Goal: Entertainment & Leisure: Consume media (video, audio)

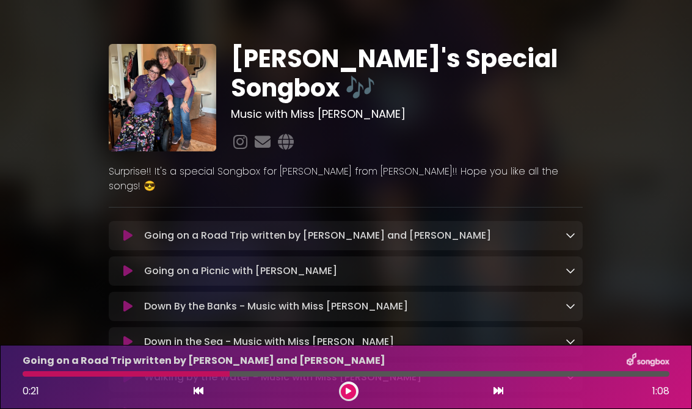
scroll to position [8, 0]
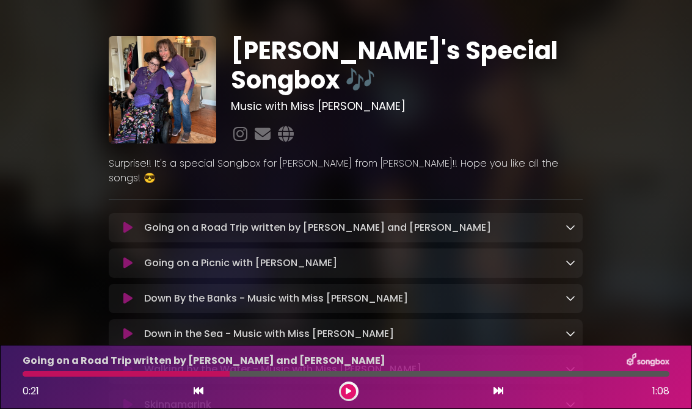
click at [125, 257] on icon at bounding box center [127, 263] width 9 height 12
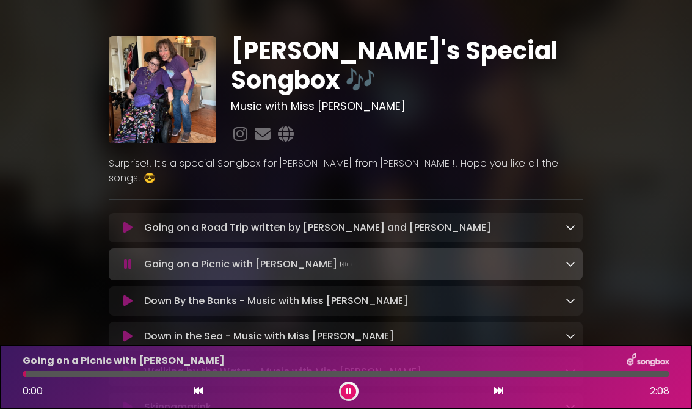
click at [121, 222] on button at bounding box center [127, 228] width 23 height 12
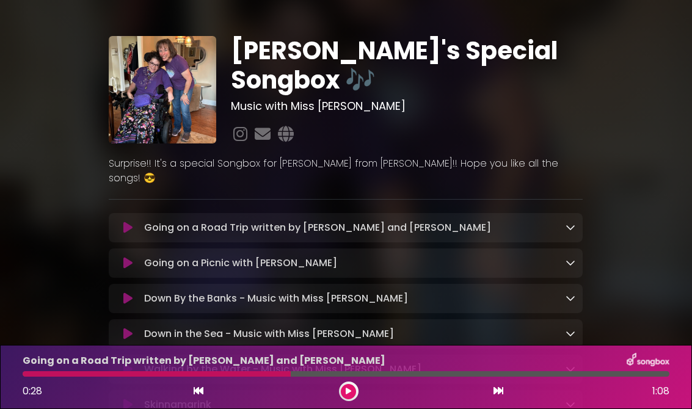
click at [139, 222] on button at bounding box center [127, 228] width 23 height 12
click at [125, 222] on icon at bounding box center [127, 228] width 9 height 12
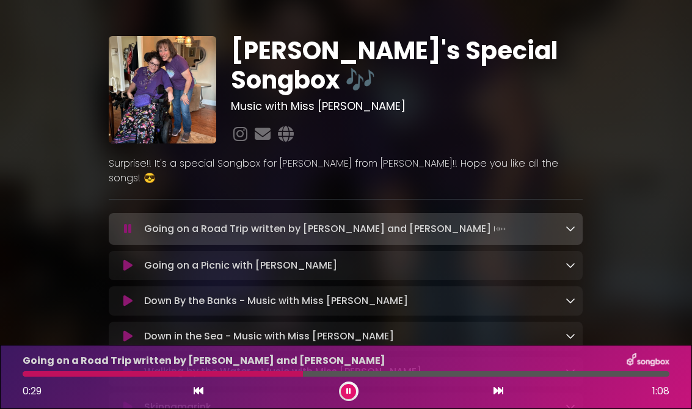
click at [134, 259] on button at bounding box center [127, 265] width 23 height 12
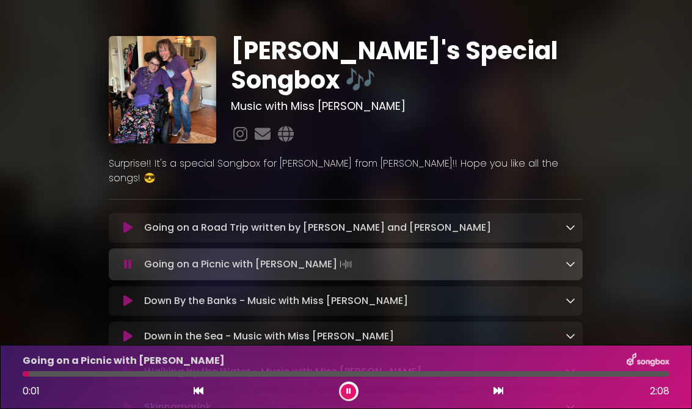
click at [138, 222] on button at bounding box center [127, 228] width 23 height 12
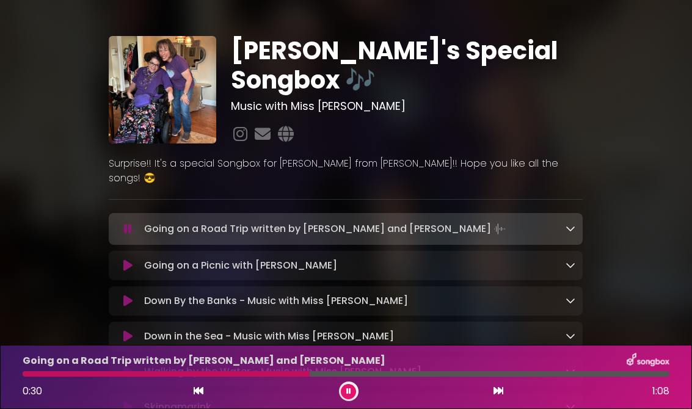
click at [121, 259] on button at bounding box center [127, 265] width 23 height 12
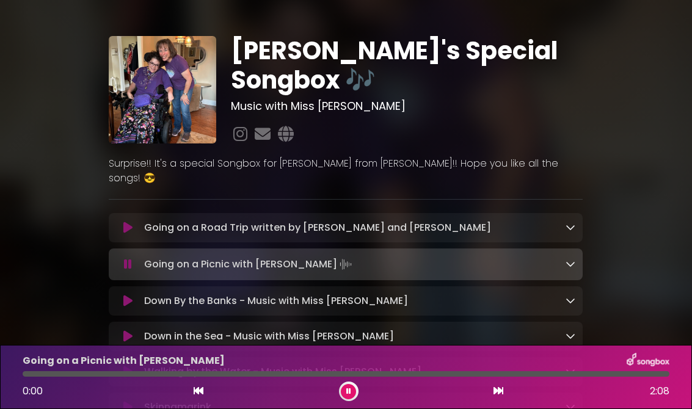
click at [132, 222] on button at bounding box center [127, 228] width 23 height 12
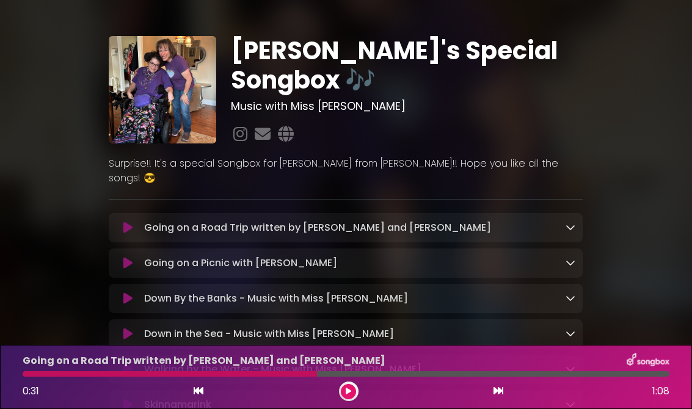
click at [136, 222] on button at bounding box center [127, 228] width 23 height 12
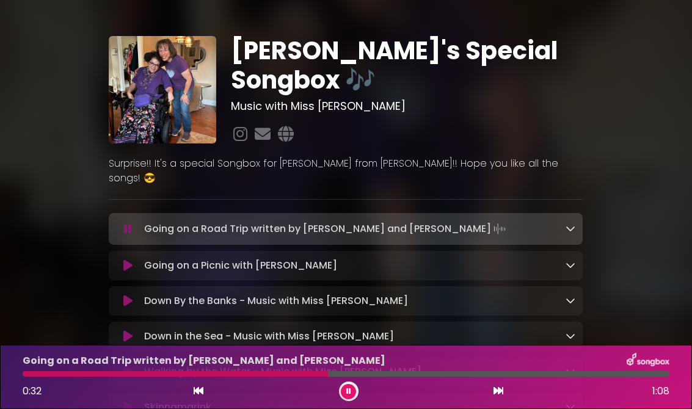
click at [118, 259] on button at bounding box center [127, 265] width 23 height 12
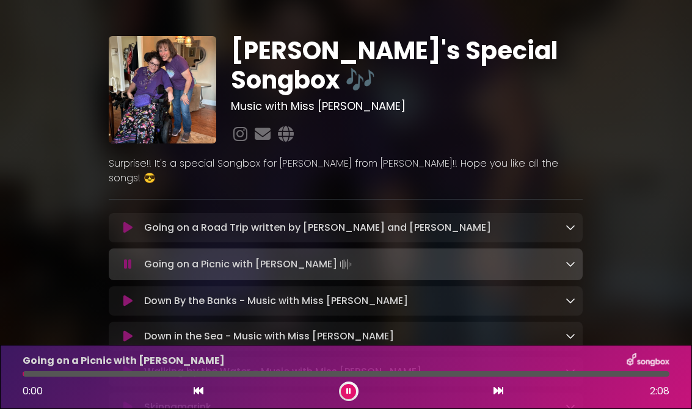
click at [129, 222] on icon at bounding box center [127, 228] width 9 height 12
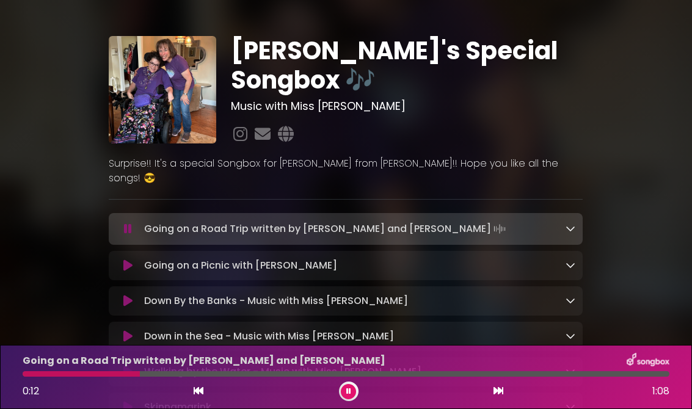
click at [201, 390] on icon at bounding box center [199, 391] width 10 height 10
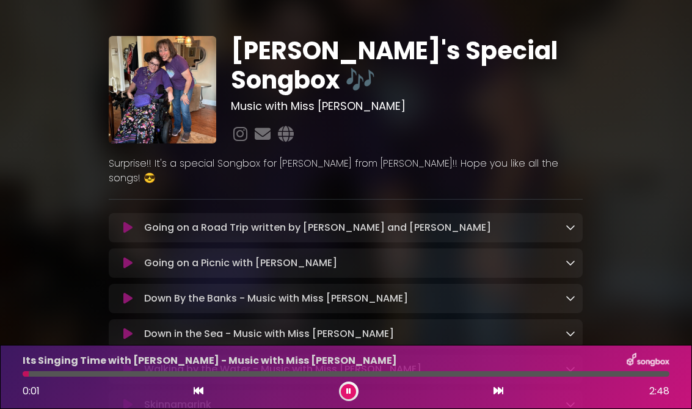
click at [151, 220] on p "Going on a Road Trip written by [PERSON_NAME] and [PERSON_NAME] Loading Track..." at bounding box center [317, 227] width 347 height 15
click at [120, 222] on button at bounding box center [127, 228] width 23 height 12
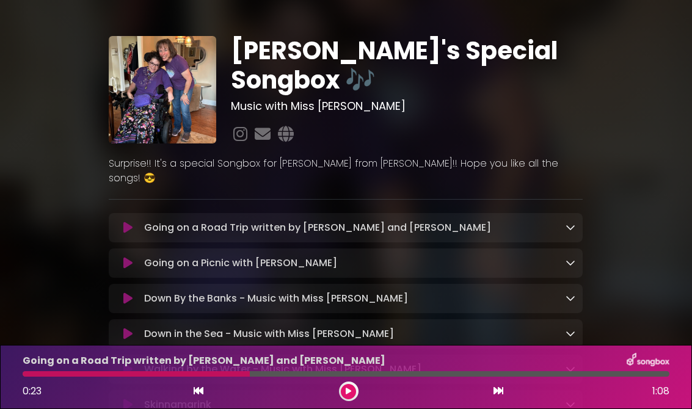
click at [132, 222] on icon at bounding box center [127, 228] width 9 height 12
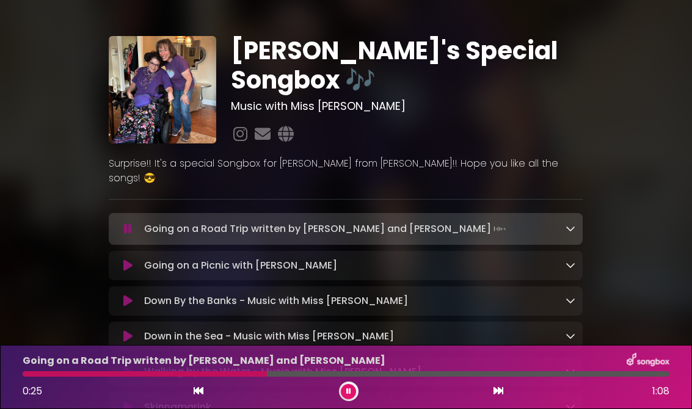
click at [132, 259] on icon at bounding box center [127, 265] width 9 height 12
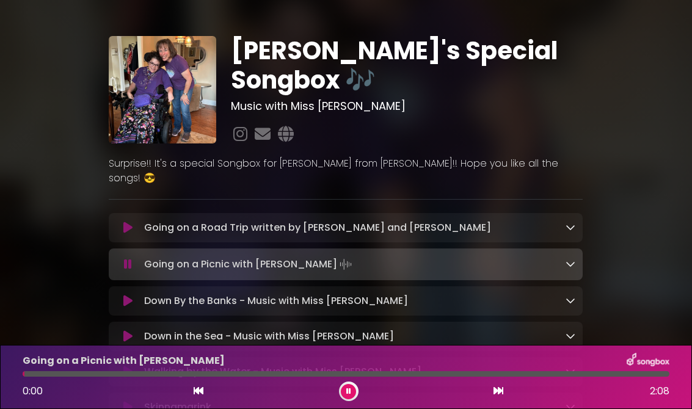
click at [127, 248] on div "Going on a Picnic with [PERSON_NAME] Loading Track... Name Email" at bounding box center [346, 264] width 474 height 32
click at [128, 222] on icon at bounding box center [127, 228] width 9 height 12
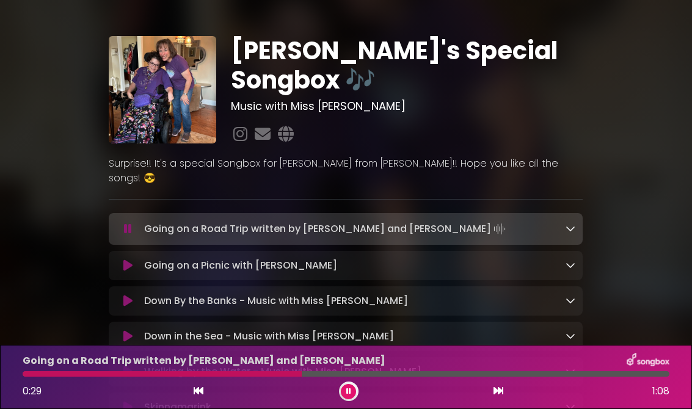
click at [138, 223] on button at bounding box center [127, 229] width 23 height 12
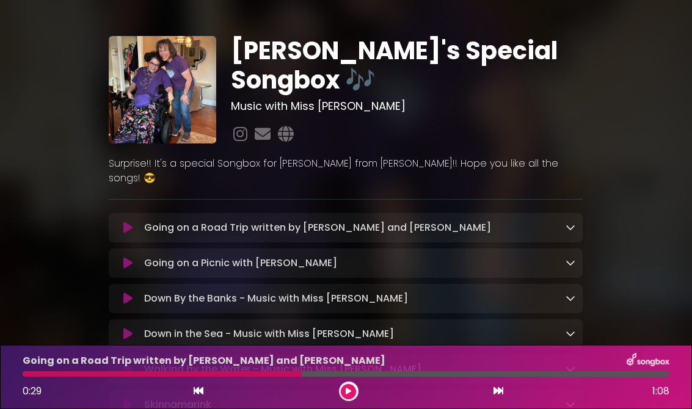
click at [139, 256] on div "Going on a Picnic with Sophia Loading Track..." at bounding box center [357, 263] width 436 height 15
click at [133, 257] on button at bounding box center [127, 263] width 23 height 12
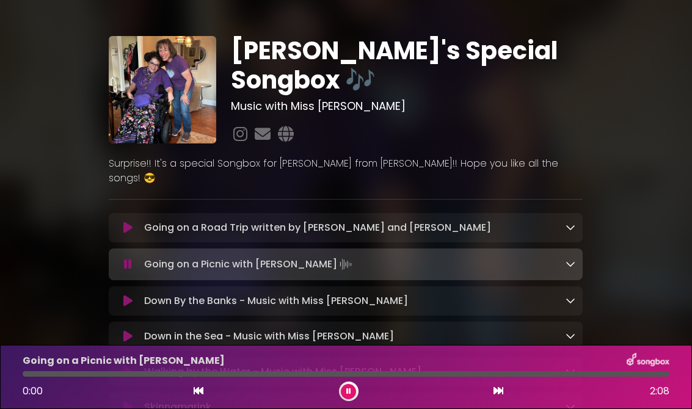
click at [132, 222] on button at bounding box center [127, 228] width 23 height 12
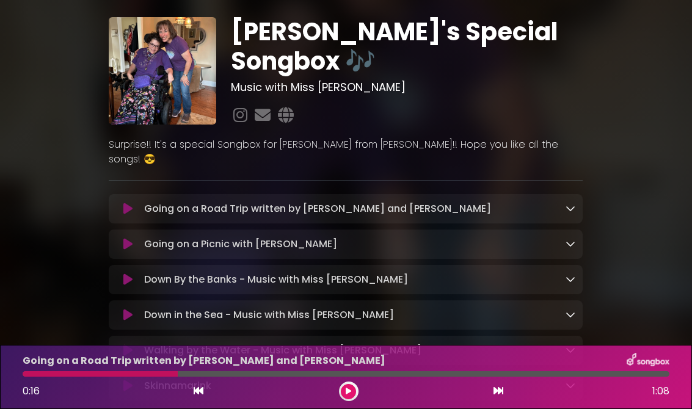
scroll to position [25, 0]
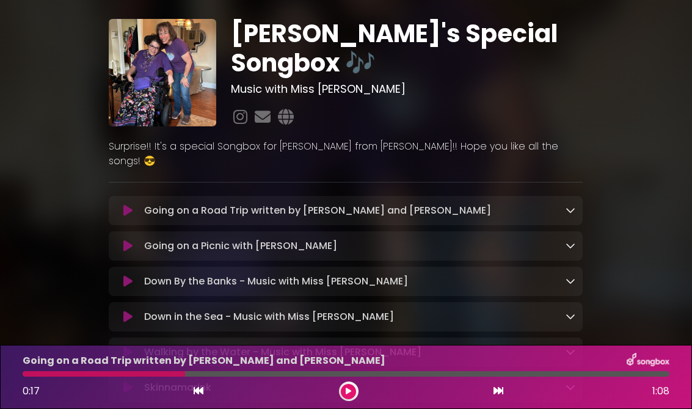
click at [136, 205] on button at bounding box center [127, 211] width 23 height 12
click at [138, 240] on button at bounding box center [127, 246] width 23 height 12
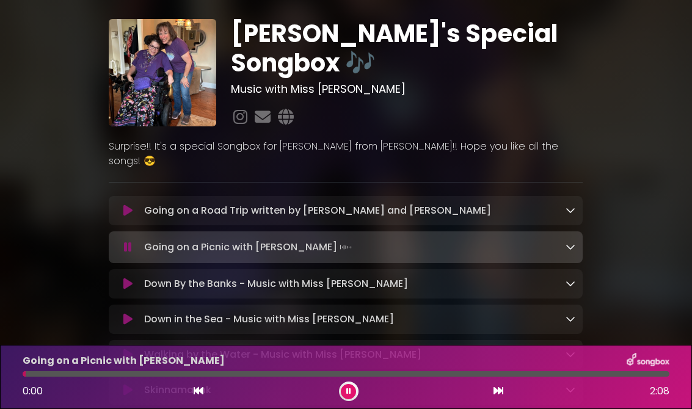
click at [136, 205] on button at bounding box center [127, 211] width 23 height 12
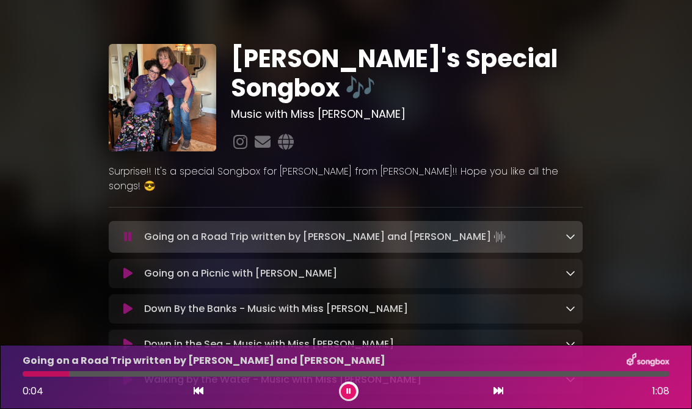
scroll to position [0, 0]
click at [127, 267] on icon at bounding box center [127, 273] width 9 height 12
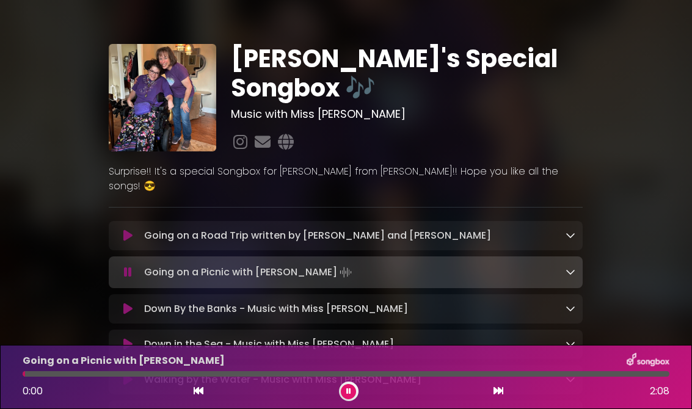
click at [137, 230] on button at bounding box center [127, 236] width 23 height 12
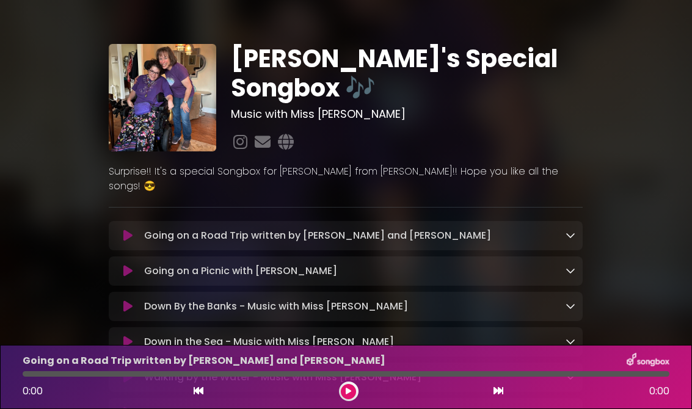
click at [126, 230] on icon at bounding box center [127, 236] width 9 height 12
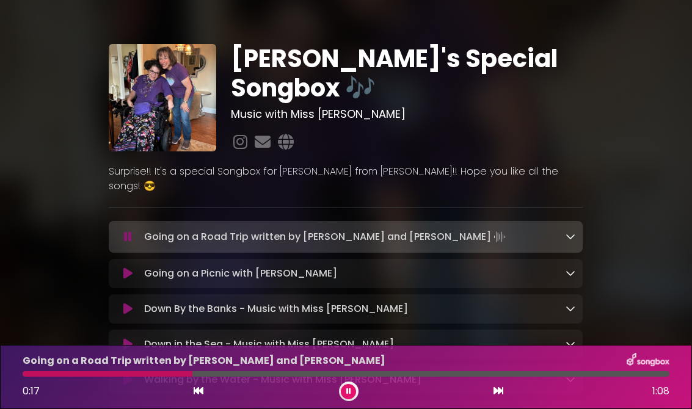
click at [690, 143] on div "[PERSON_NAME]'s Special Songbox 🎶 Music with Miss [PERSON_NAME]" at bounding box center [346, 339] width 692 height 648
click at [607, 261] on div "[PERSON_NAME]'s Special Songbox 🎶 Music with Miss [PERSON_NAME] ×" at bounding box center [346, 339] width 586 height 648
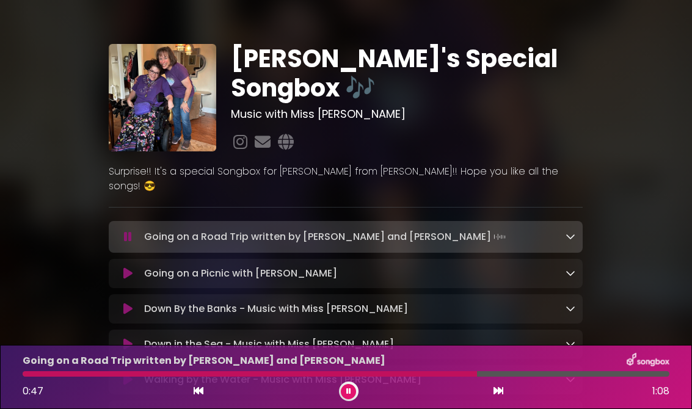
click at [129, 267] on icon at bounding box center [127, 273] width 9 height 12
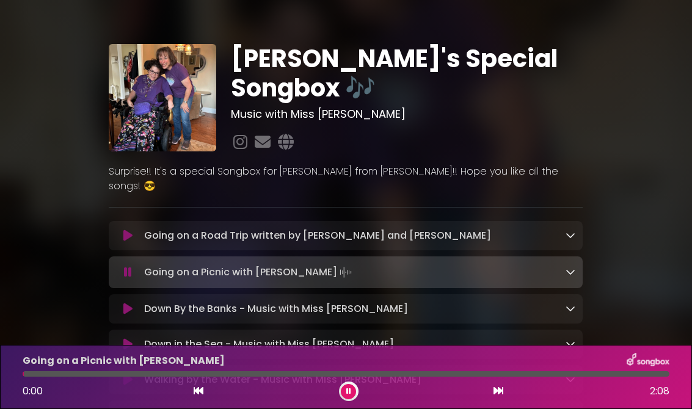
click at [132, 221] on div "Going on a Road Trip written by [PERSON_NAME] and [PERSON_NAME] Loading Track..." at bounding box center [346, 235] width 474 height 29
click at [137, 230] on button at bounding box center [127, 236] width 23 height 12
click at [127, 230] on icon at bounding box center [127, 236] width 9 height 12
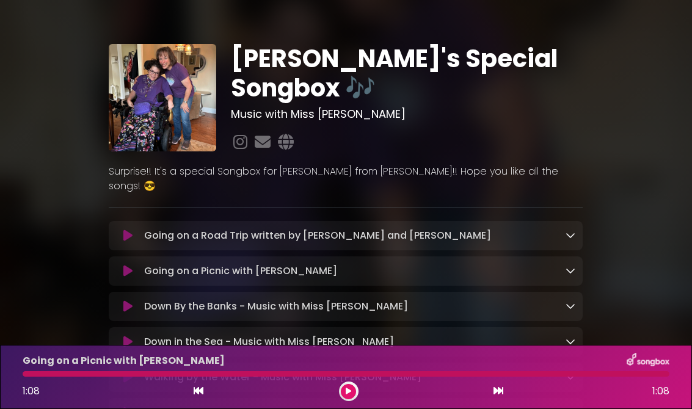
click at [130, 230] on icon at bounding box center [127, 236] width 9 height 12
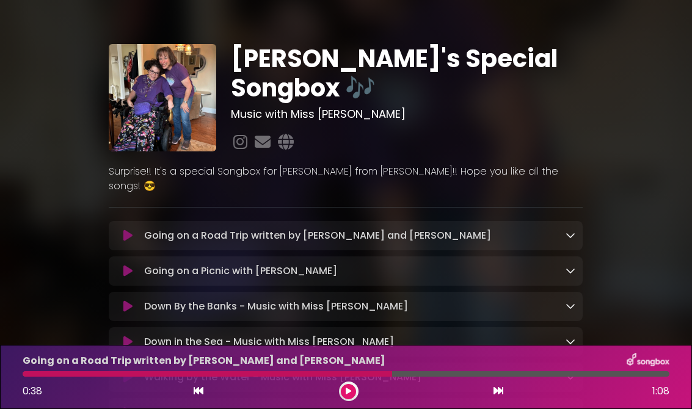
click at [132, 230] on icon at bounding box center [127, 236] width 9 height 12
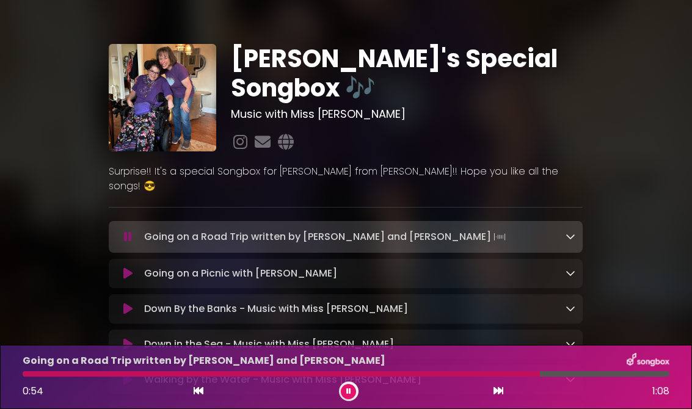
click at [129, 231] on icon at bounding box center [128, 237] width 8 height 12
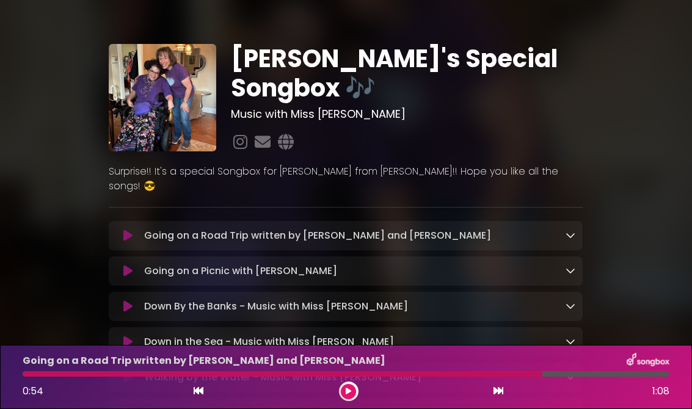
click at [137, 230] on button at bounding box center [127, 236] width 23 height 12
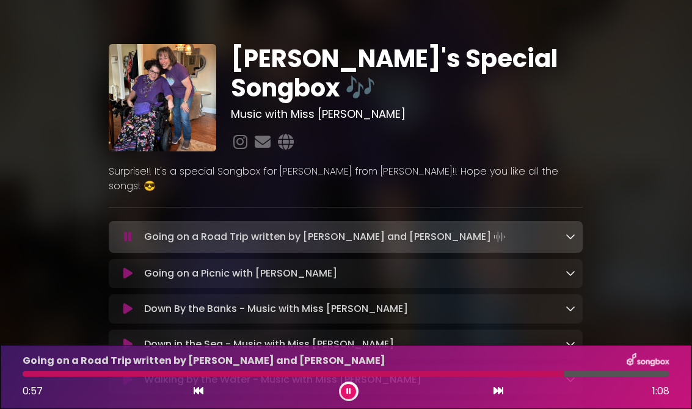
click at [203, 393] on icon at bounding box center [199, 391] width 10 height 10
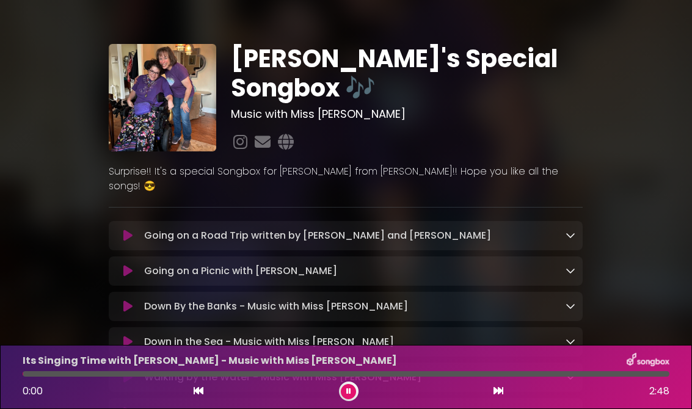
click at [148, 228] on p "Going on a Road Trip written by [PERSON_NAME] and [PERSON_NAME] Loading Track..." at bounding box center [317, 235] width 347 height 15
click at [127, 230] on icon at bounding box center [127, 236] width 9 height 12
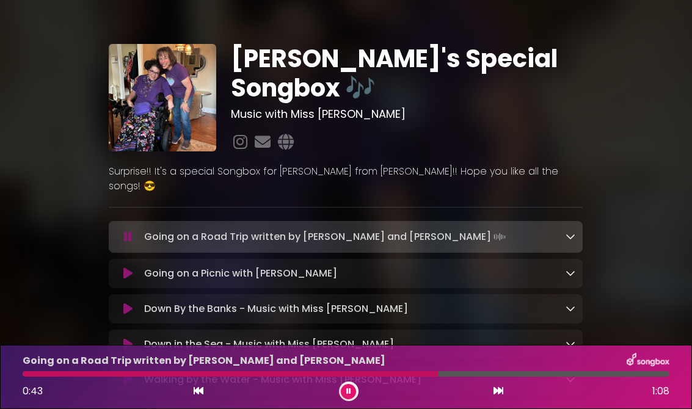
click at [129, 267] on icon at bounding box center [127, 273] width 9 height 12
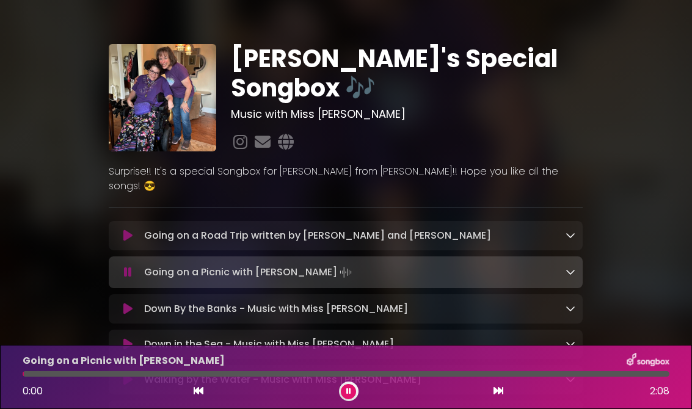
click at [146, 228] on p "Going on a Road Trip written by [PERSON_NAME] and [PERSON_NAME] Loading Track..." at bounding box center [317, 235] width 347 height 15
click at [124, 230] on icon at bounding box center [127, 236] width 9 height 12
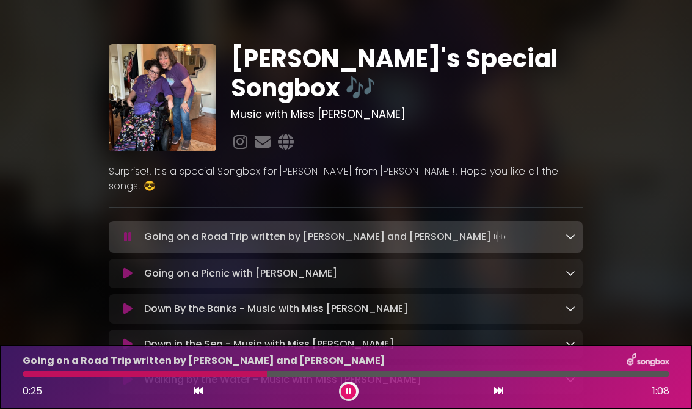
click at [132, 267] on icon at bounding box center [127, 273] width 9 height 12
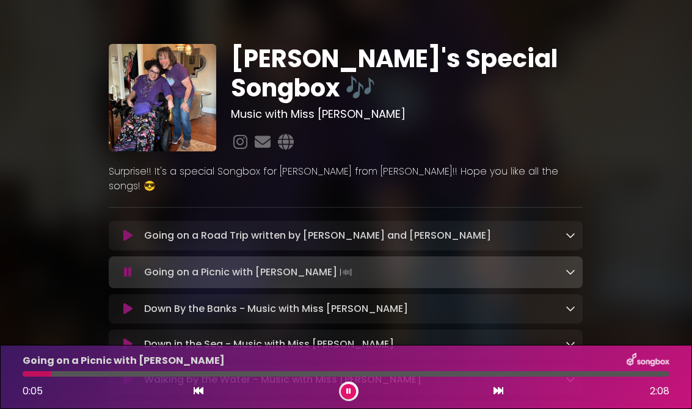
click at [121, 230] on button at bounding box center [127, 236] width 23 height 12
click at [119, 221] on div "Going on a Road Trip written by [PERSON_NAME] and [PERSON_NAME] Loading Track..." at bounding box center [346, 235] width 474 height 29
click at [134, 230] on button at bounding box center [127, 236] width 23 height 12
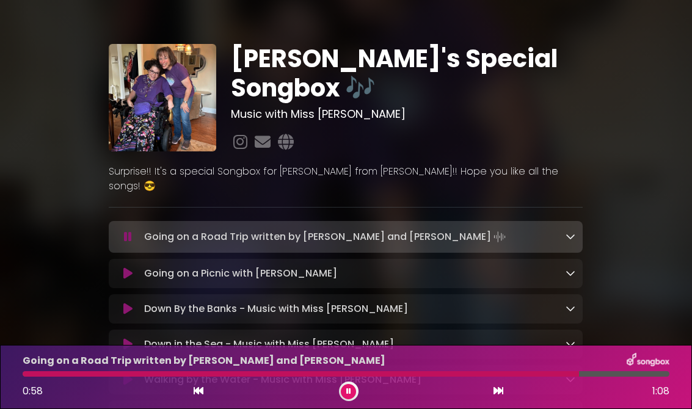
click at [123, 231] on button at bounding box center [127, 237] width 23 height 12
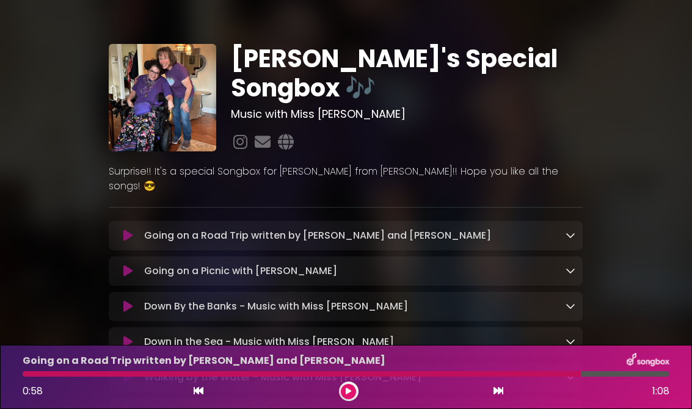
click at [132, 230] on icon at bounding box center [127, 236] width 9 height 12
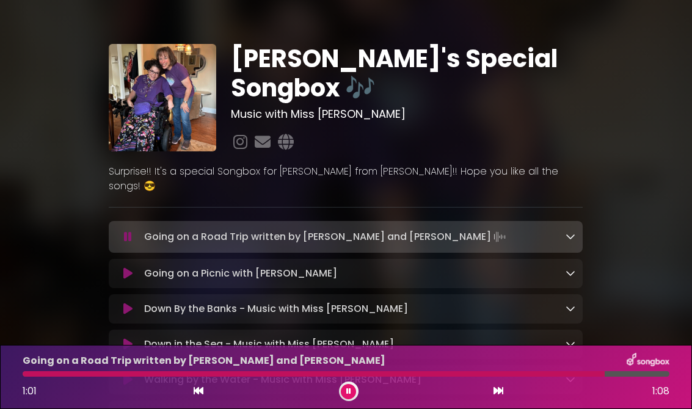
click at [136, 267] on button at bounding box center [127, 273] width 23 height 12
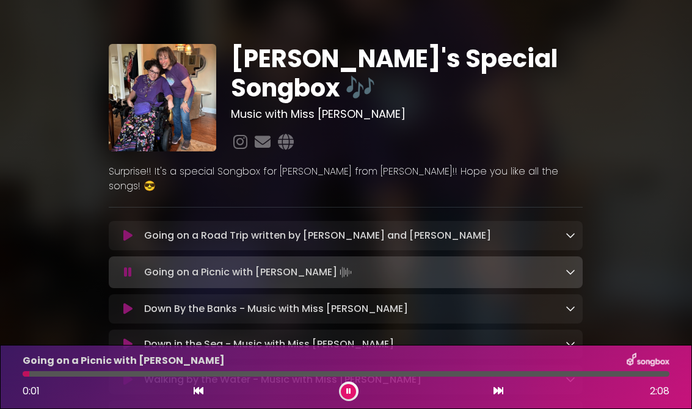
click at [131, 230] on icon at bounding box center [127, 236] width 9 height 12
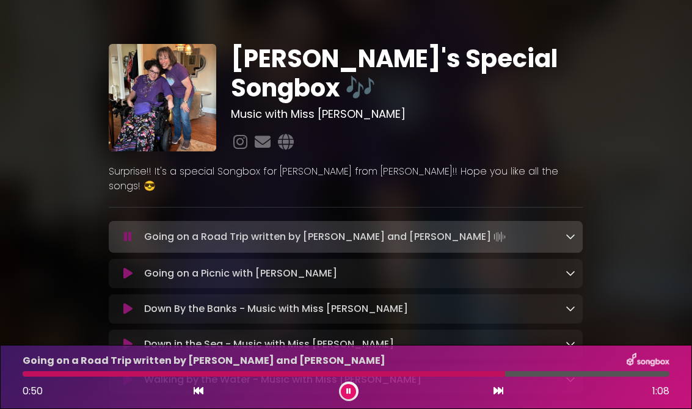
click at [156, 259] on div "Going on a Picnic with [PERSON_NAME] Loading Track... Name Email" at bounding box center [346, 273] width 474 height 29
click at [117, 267] on button at bounding box center [127, 273] width 23 height 12
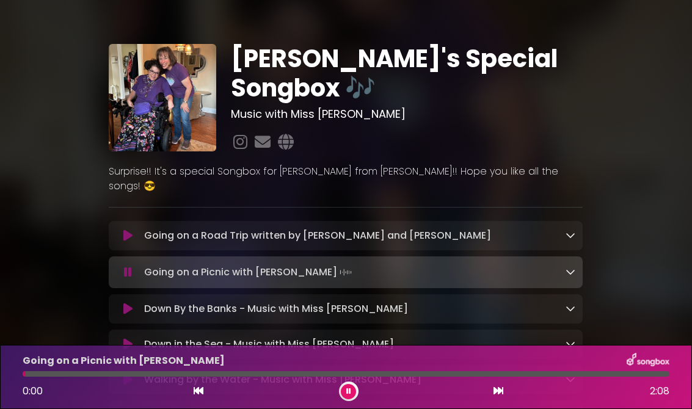
click at [134, 230] on button at bounding box center [127, 236] width 23 height 12
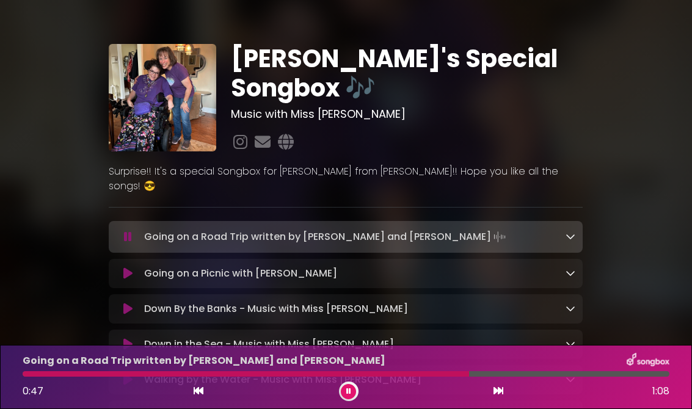
click at [134, 267] on button at bounding box center [127, 273] width 23 height 12
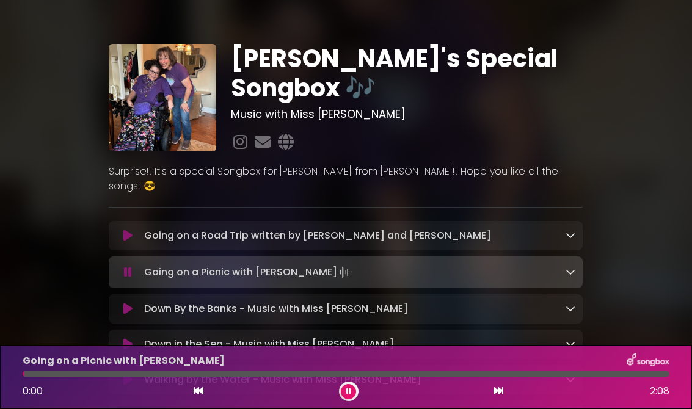
click at [136, 230] on button at bounding box center [127, 236] width 23 height 12
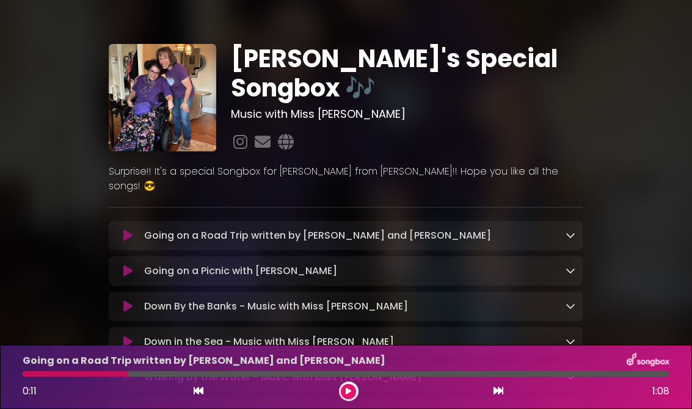
click at [127, 230] on icon at bounding box center [127, 236] width 9 height 12
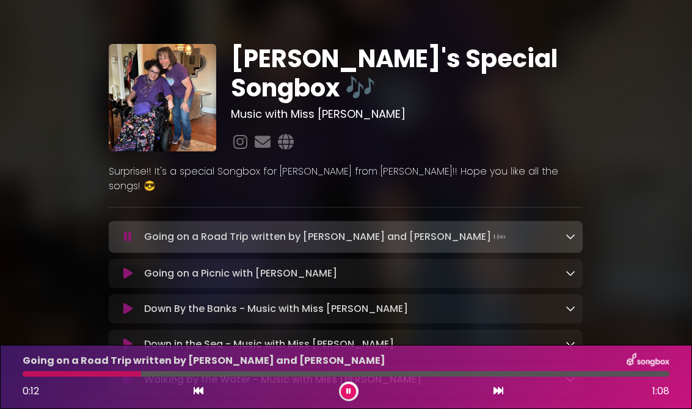
click at [207, 386] on div "0:12 1:08" at bounding box center [345, 392] width 661 height 20
click at [120, 267] on button at bounding box center [127, 273] width 23 height 12
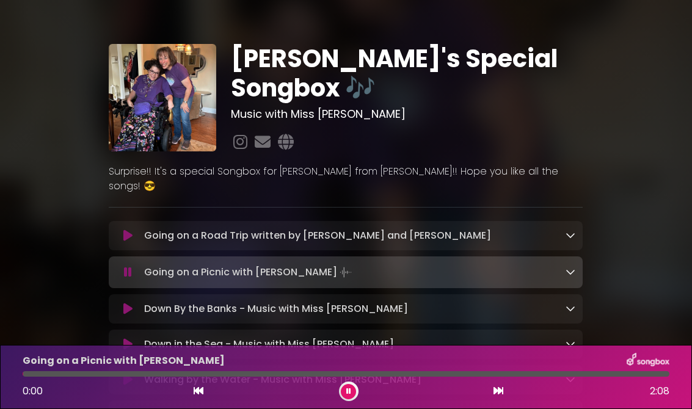
click at [131, 230] on icon at bounding box center [127, 236] width 9 height 12
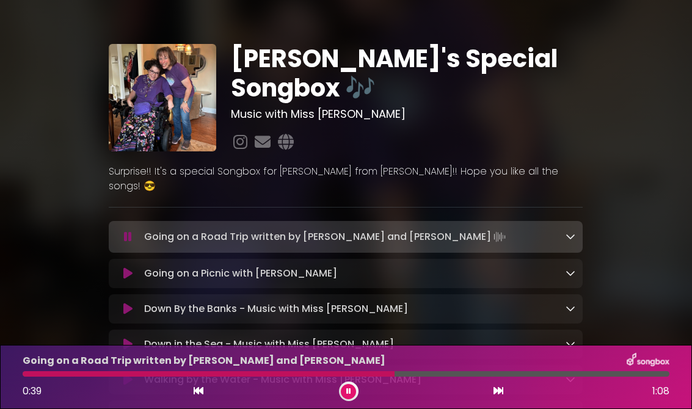
click at [131, 259] on div "Going on a Picnic with [PERSON_NAME] Loading Track... Name Email" at bounding box center [346, 273] width 474 height 29
click at [129, 267] on icon at bounding box center [127, 273] width 9 height 12
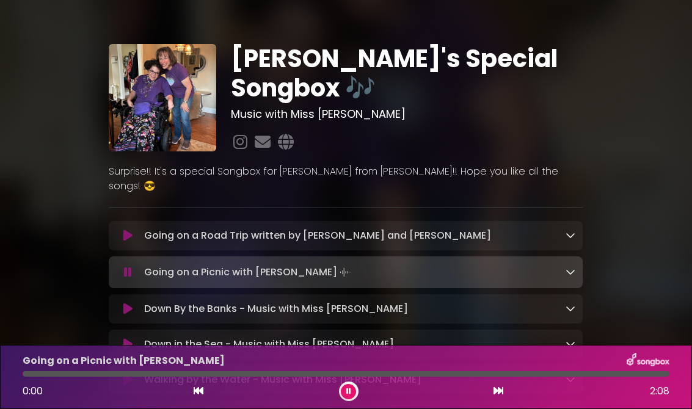
click at [136, 230] on button at bounding box center [127, 236] width 23 height 12
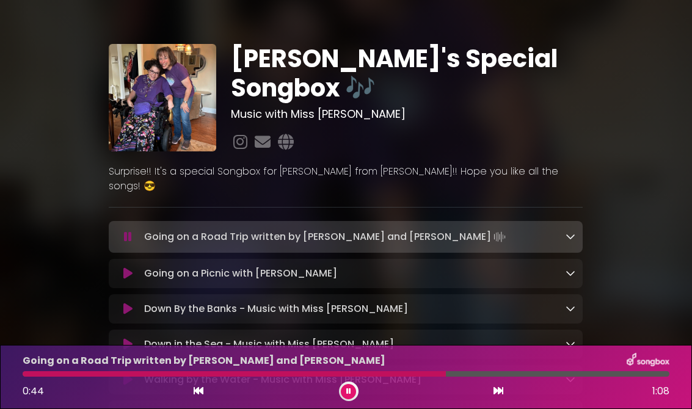
click at [124, 267] on icon at bounding box center [127, 273] width 9 height 12
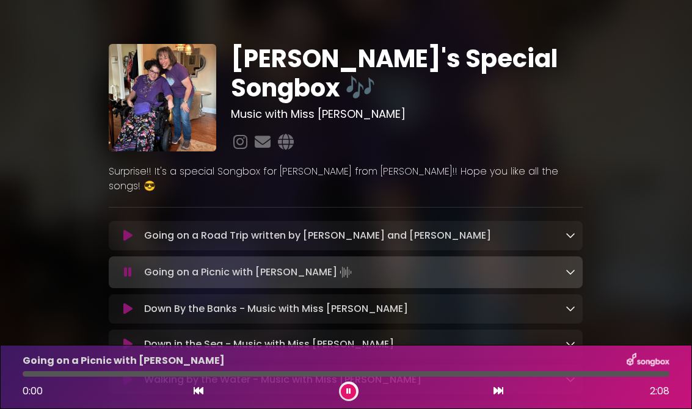
click at [137, 230] on button at bounding box center [127, 236] width 23 height 12
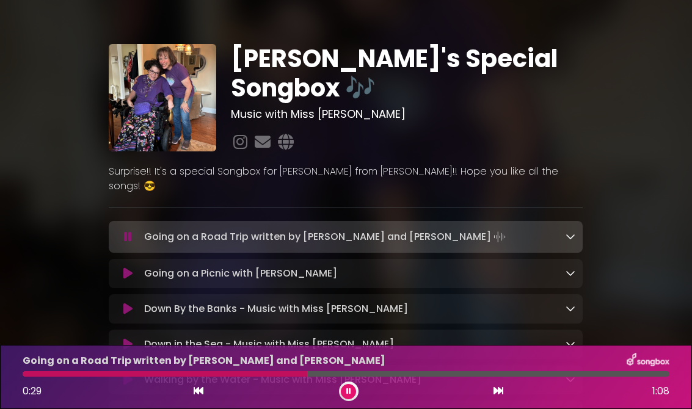
click at [125, 267] on icon at bounding box center [127, 273] width 9 height 12
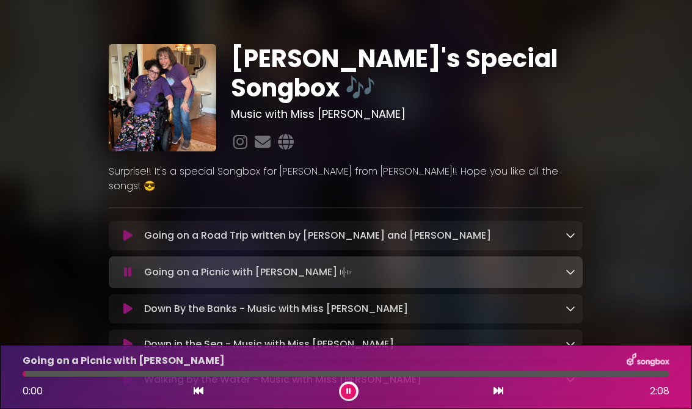
click at [134, 230] on button at bounding box center [127, 236] width 23 height 12
